Goal: Navigation & Orientation: Find specific page/section

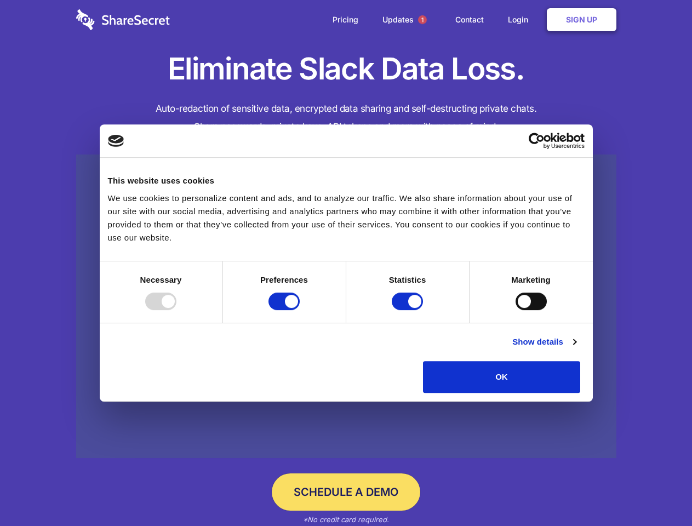
click at [176, 310] on div at bounding box center [160, 302] width 31 height 18
click at [300, 310] on input "Preferences" at bounding box center [284, 302] width 31 height 18
checkbox input "false"
click at [409, 310] on input "Statistics" at bounding box center [407, 302] width 31 height 18
checkbox input "false"
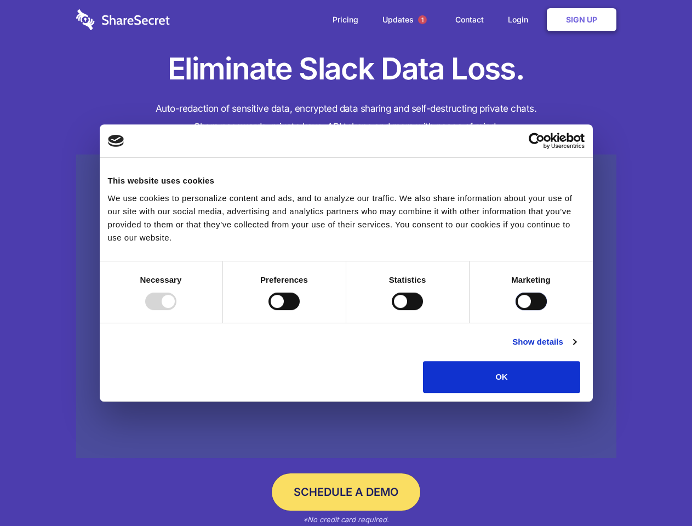
click at [516, 310] on input "Marketing" at bounding box center [531, 302] width 31 height 18
checkbox input "true"
click at [576, 349] on link "Show details" at bounding box center [544, 341] width 64 height 13
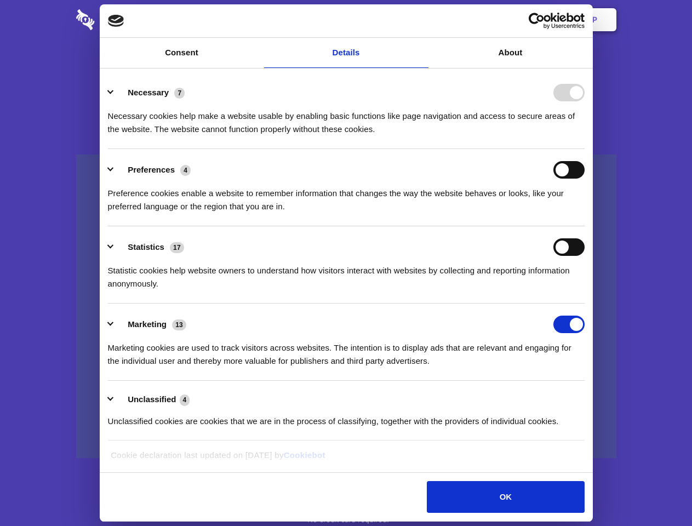
click at [590, 397] on ul "Necessary 7 Necessary cookies help make a website usable by enabling basic func…" at bounding box center [345, 256] width 487 height 369
click at [422, 20] on span "1" at bounding box center [422, 19] width 9 height 9
